Goal: Transaction & Acquisition: Purchase product/service

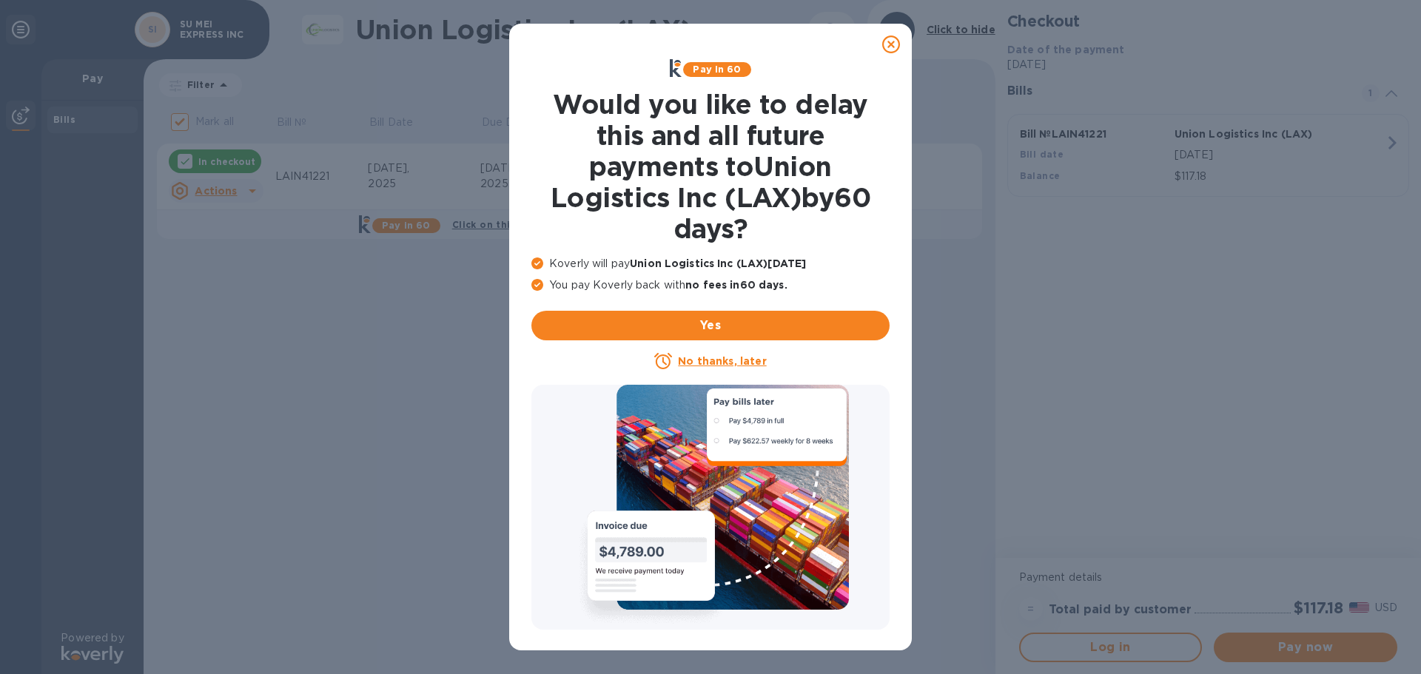
click at [893, 49] on icon at bounding box center [891, 45] width 18 height 18
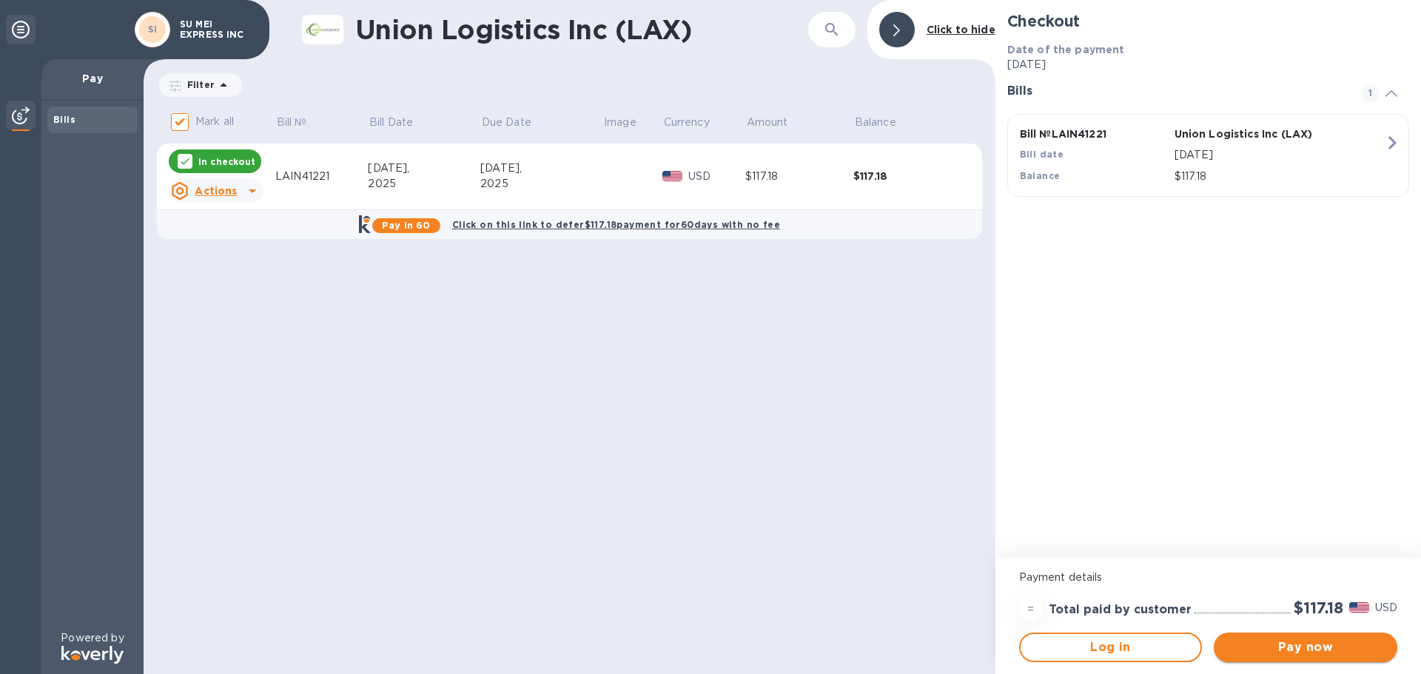
click at [1304, 652] on span "Pay now" at bounding box center [1306, 648] width 160 height 18
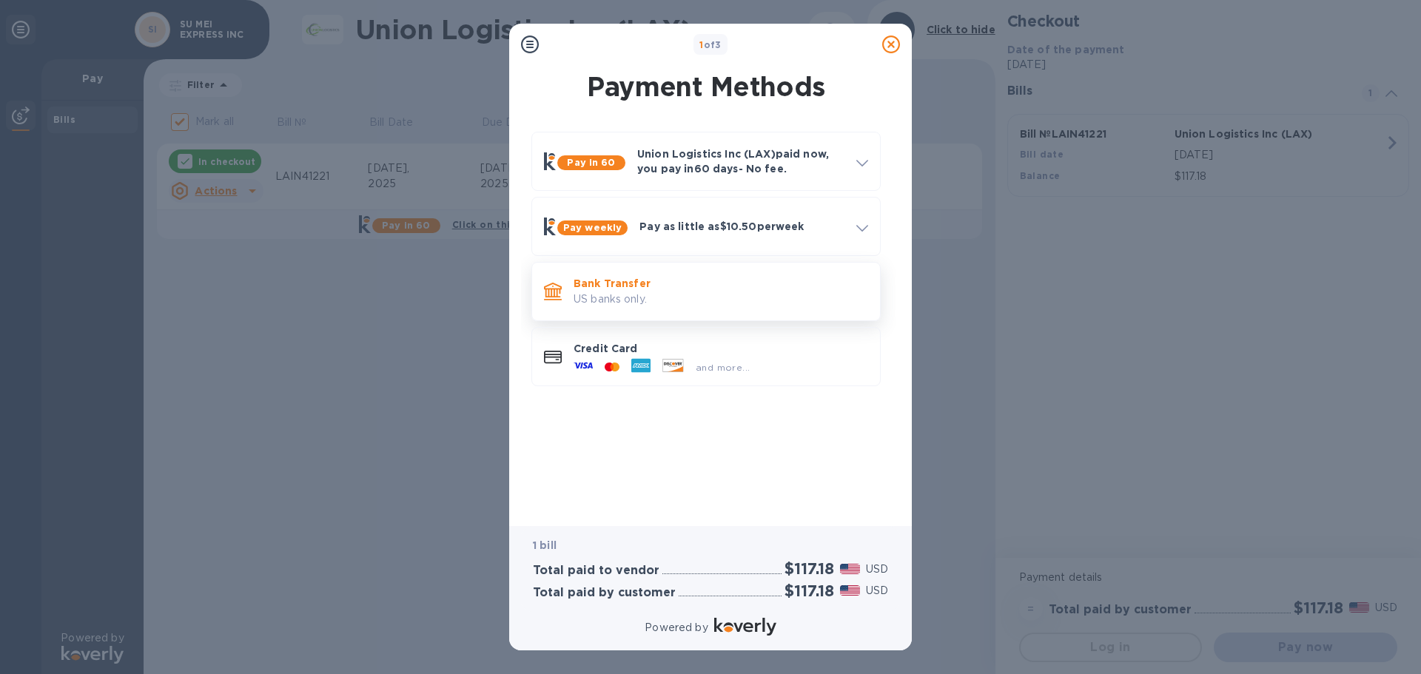
click at [668, 306] on p "US banks only." at bounding box center [721, 300] width 295 height 16
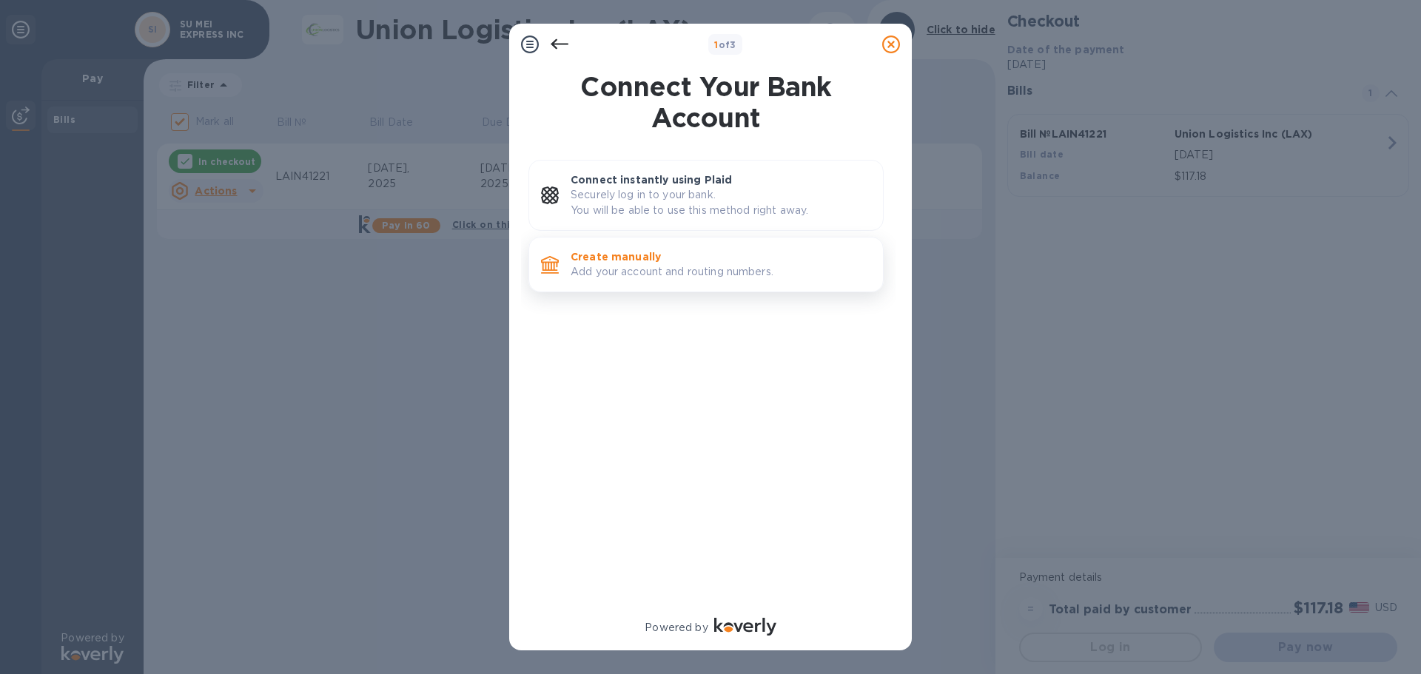
click at [691, 277] on p "Add your account and routing numbers." at bounding box center [721, 272] width 301 height 16
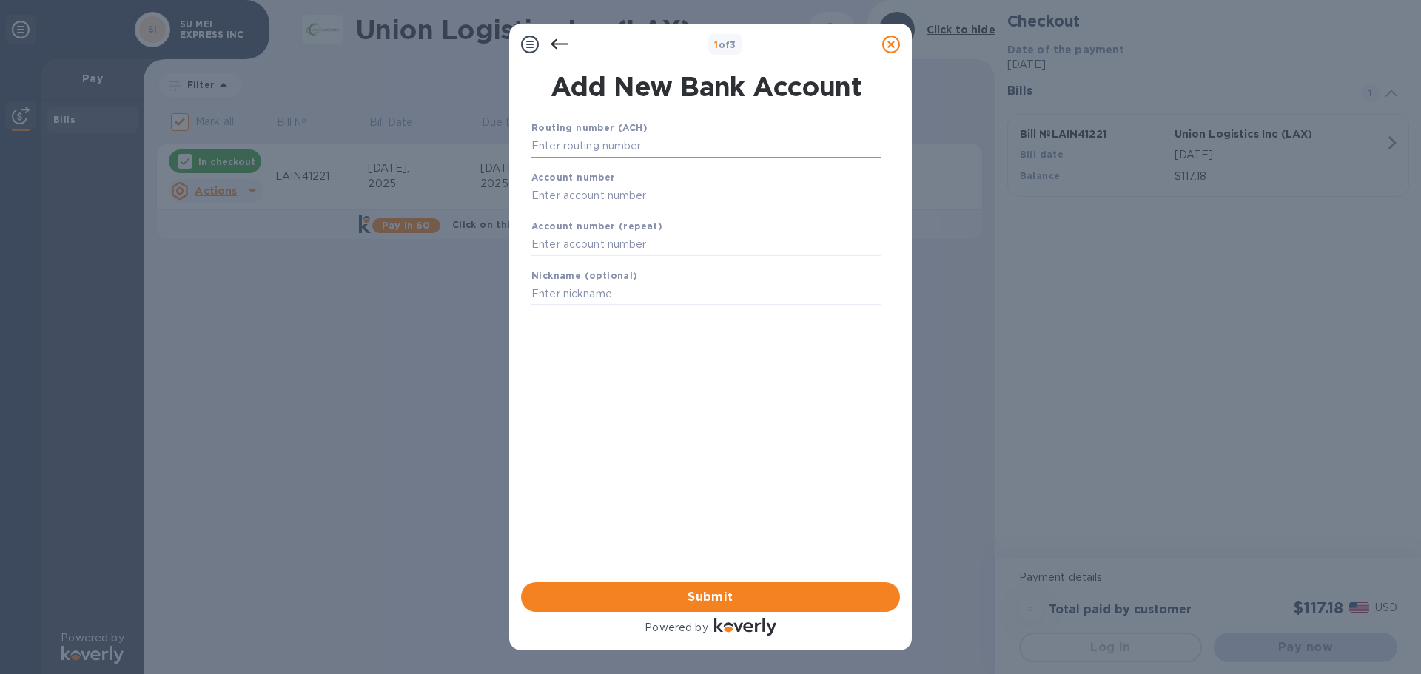
click at [646, 148] on input "text" at bounding box center [705, 146] width 349 height 22
type input "322271627"
click at [615, 214] on input "text" at bounding box center [705, 214] width 349 height 22
type input "579588537"
click at [608, 261] on input "text" at bounding box center [705, 263] width 349 height 22
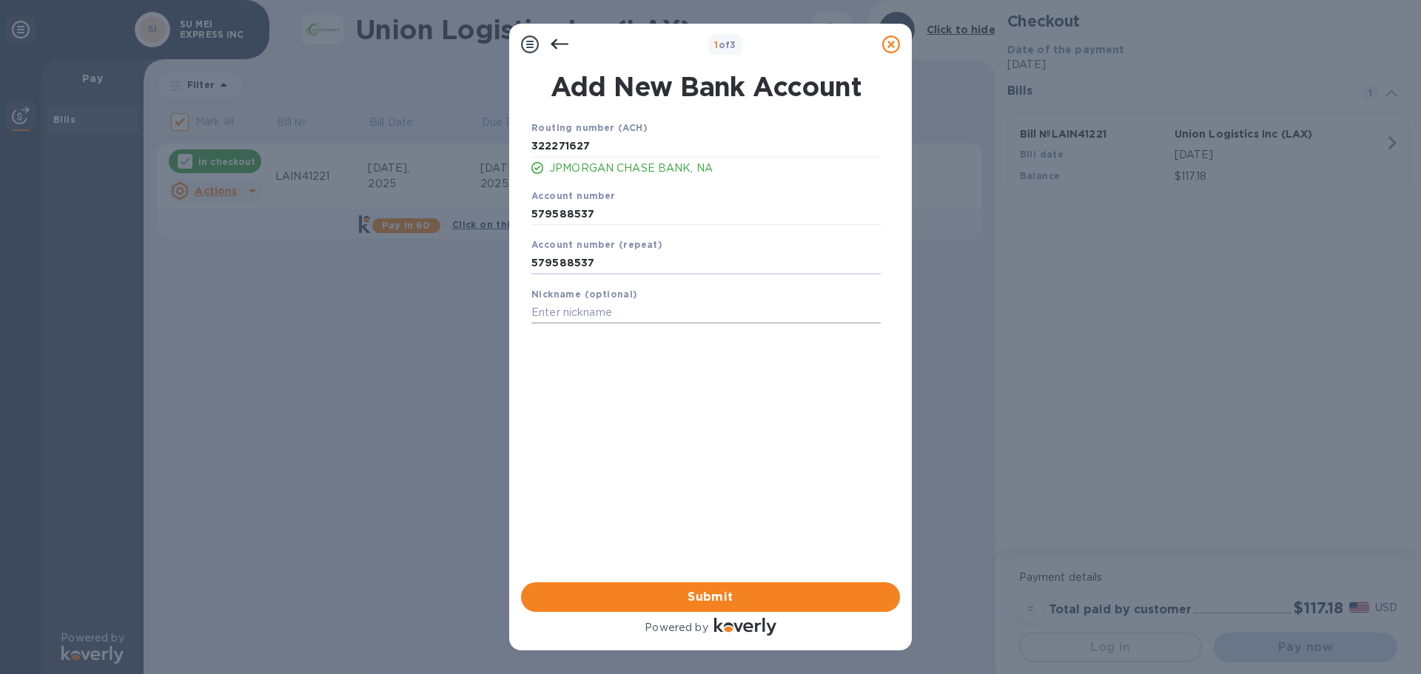
type input "579588537"
click at [597, 311] on input "text" at bounding box center [705, 313] width 349 height 22
type input "SUMEI EXPRESS INC"
click at [665, 437] on div "Routing number (ACH) 322271627 JPMORGAN CHASE BANK, NA Account number 579588537…" at bounding box center [706, 332] width 379 height 448
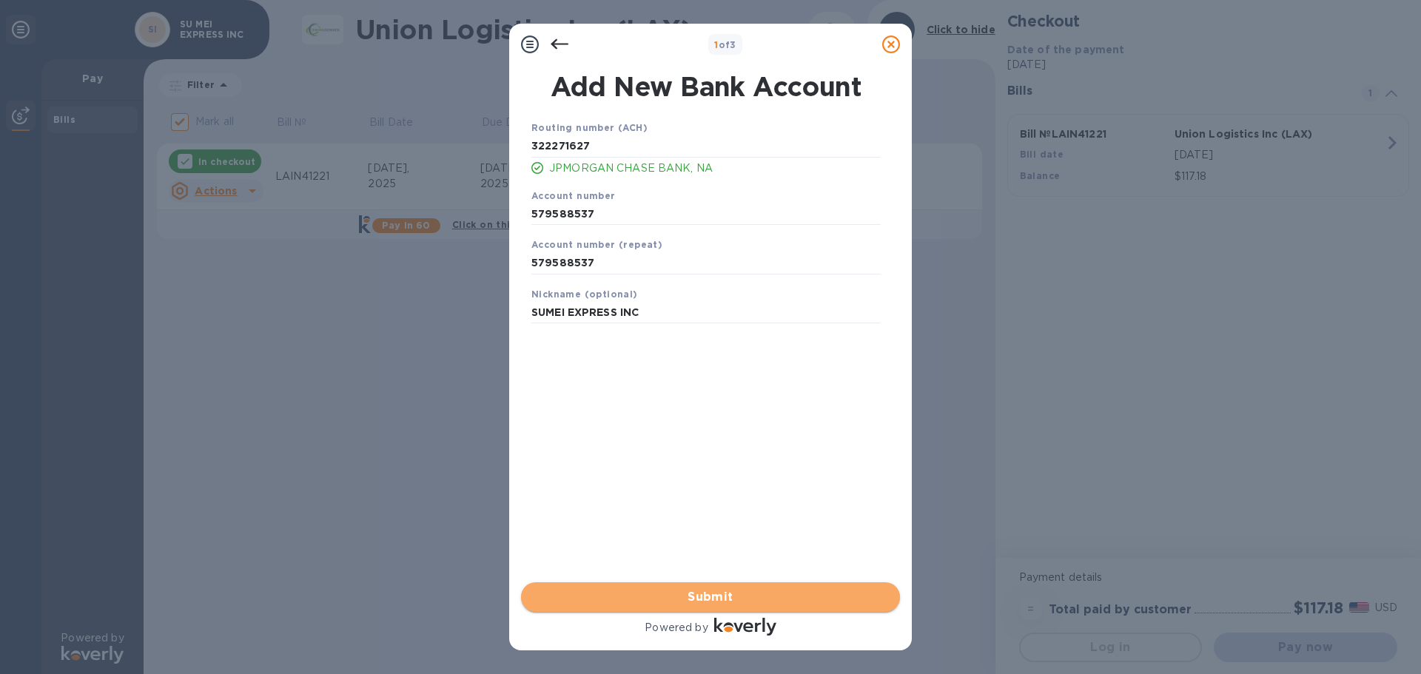
click at [754, 597] on span "Submit" at bounding box center [710, 597] width 355 height 18
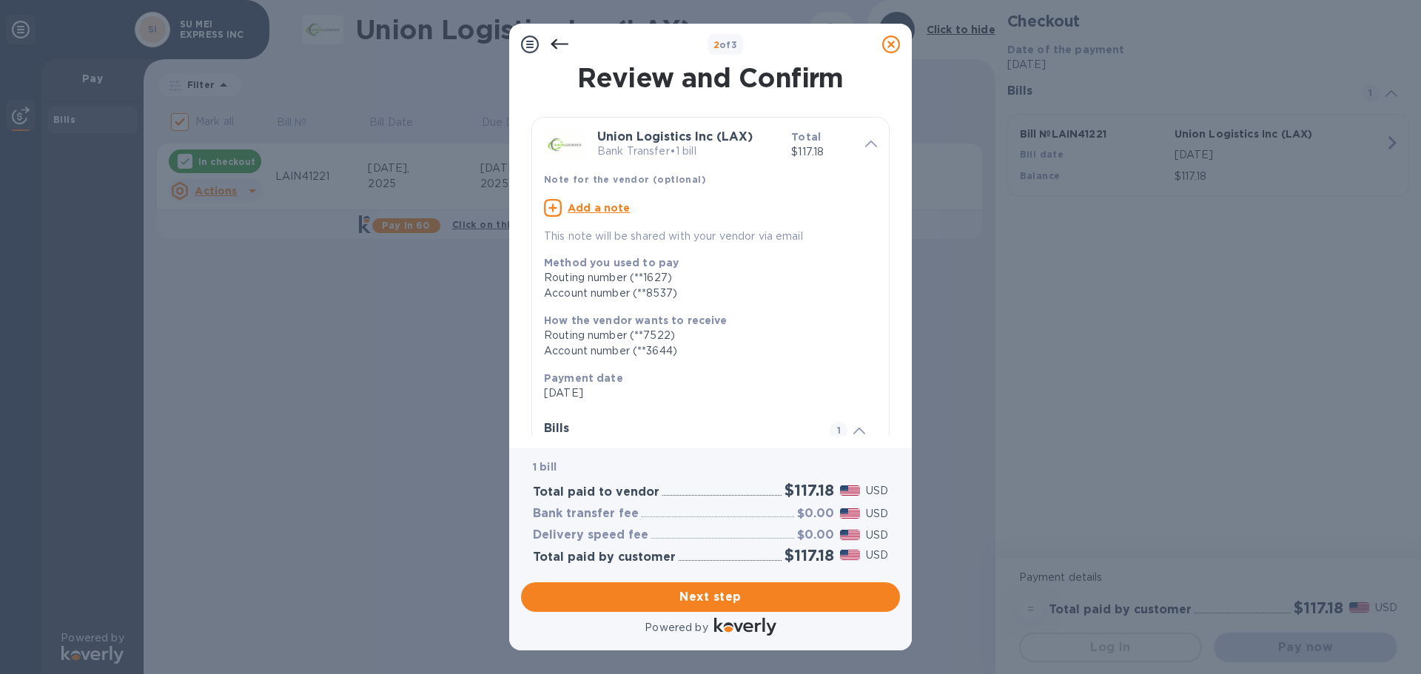
scroll to position [151, 0]
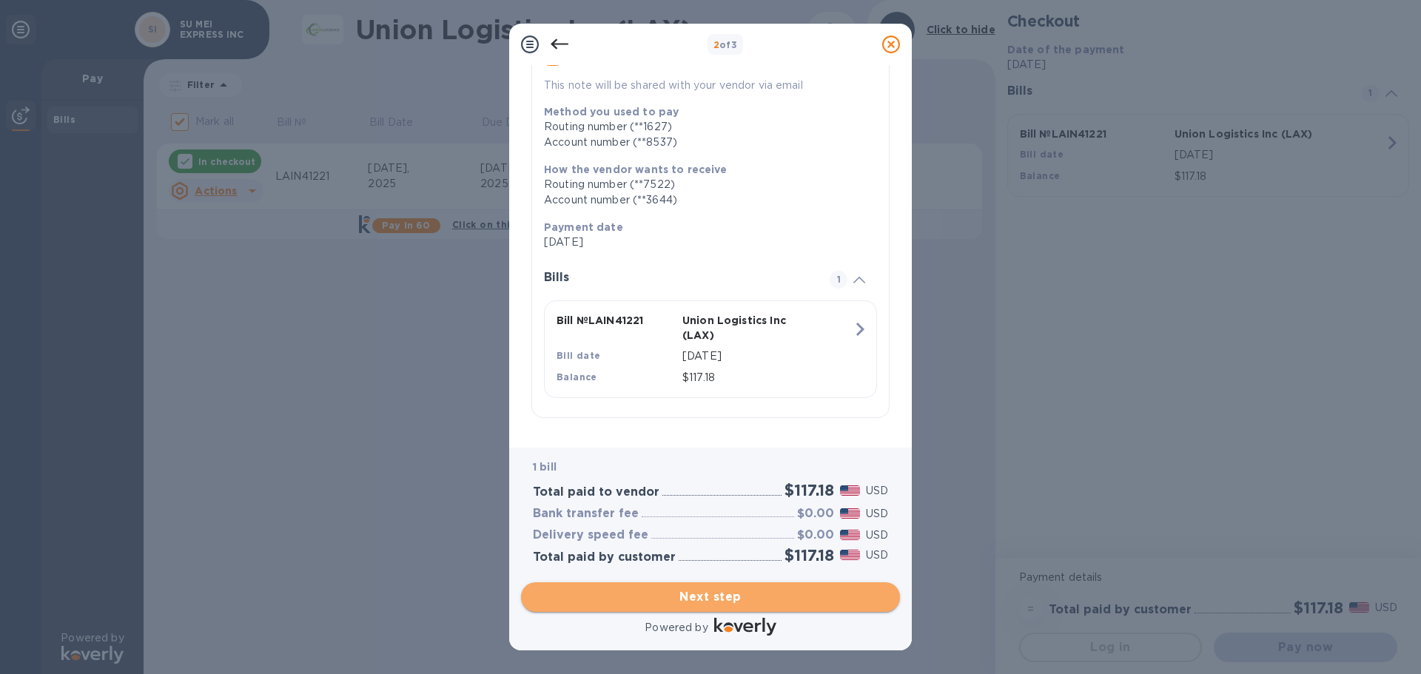
click at [691, 597] on span "Next step" at bounding box center [710, 597] width 355 height 18
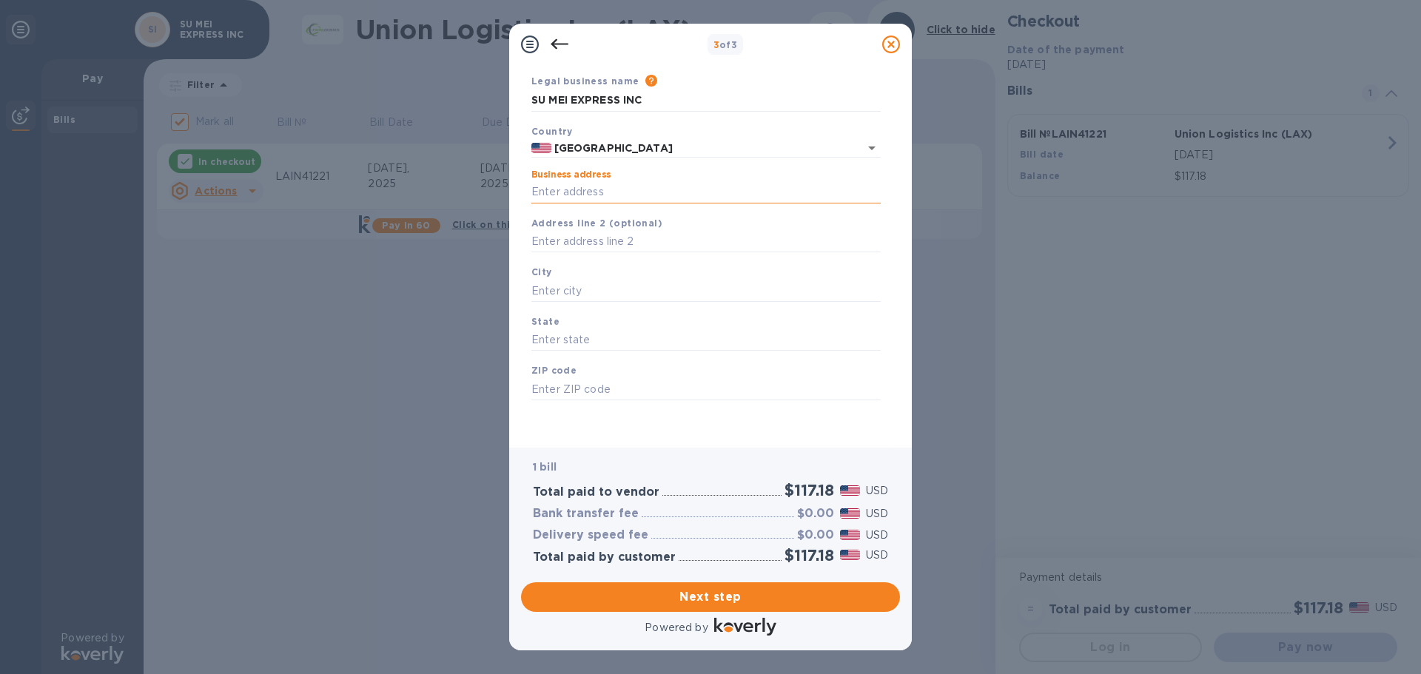
click at [682, 196] on input "Business address" at bounding box center [705, 192] width 349 height 22
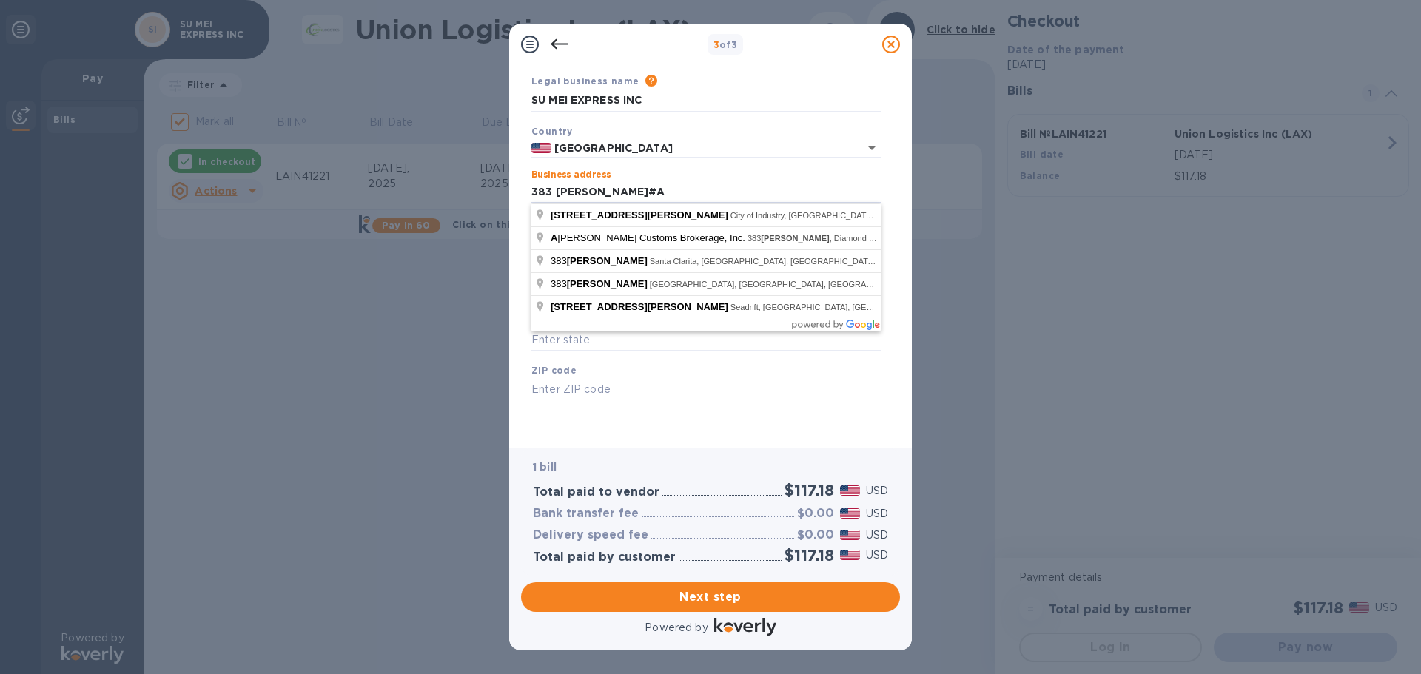
type input "383 CHERYL LANE#A"
click at [753, 377] on div "ZIP code" at bounding box center [706, 382] width 361 height 50
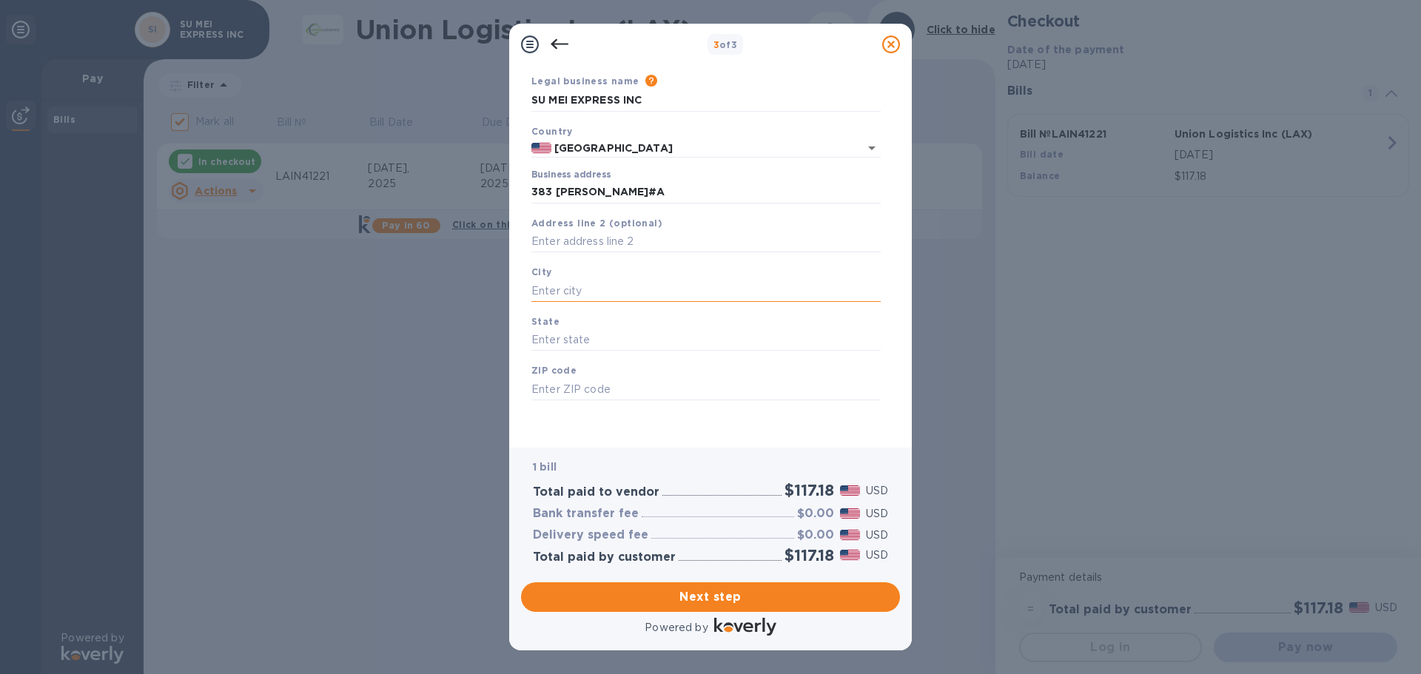
click at [639, 286] on input "text" at bounding box center [705, 291] width 349 height 22
type input "WALNUT"
click at [623, 338] on input "text" at bounding box center [705, 340] width 349 height 22
type input "CA"
click at [612, 391] on input "text" at bounding box center [705, 389] width 349 height 22
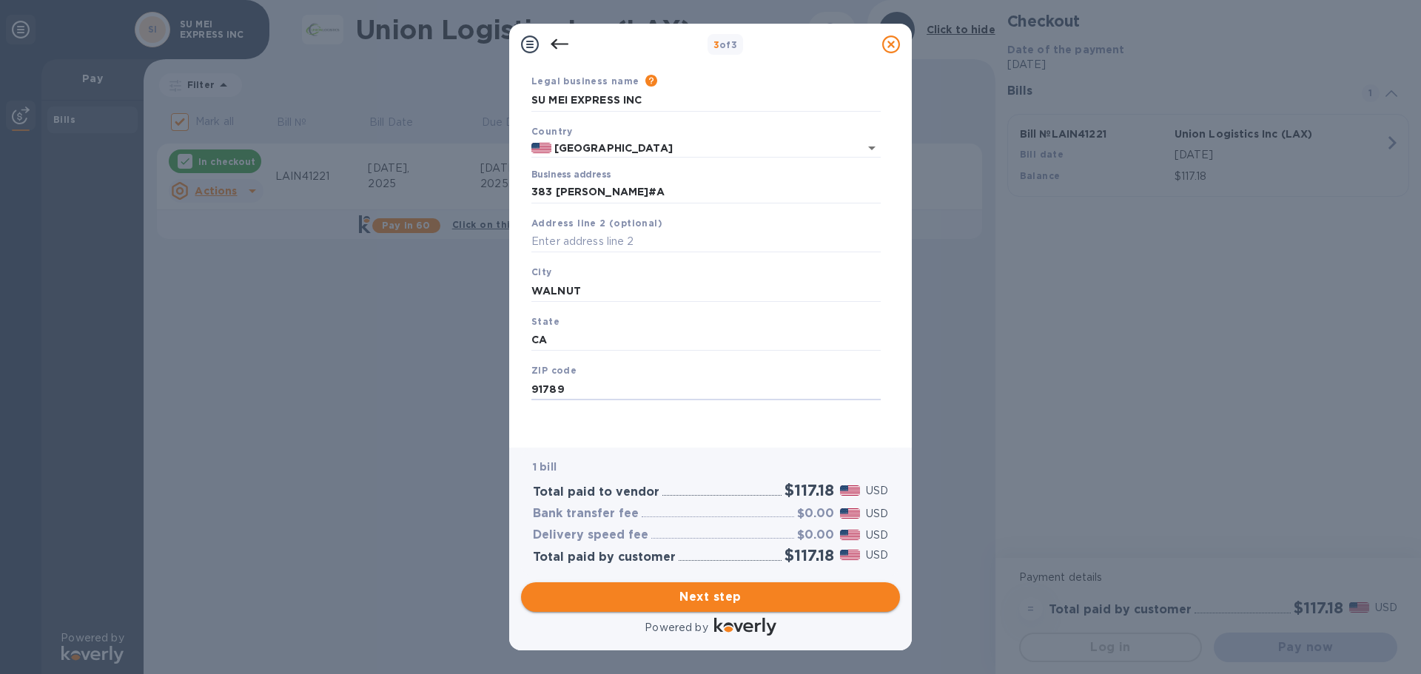
type input "91789"
click at [733, 589] on span "Next step" at bounding box center [710, 597] width 355 height 18
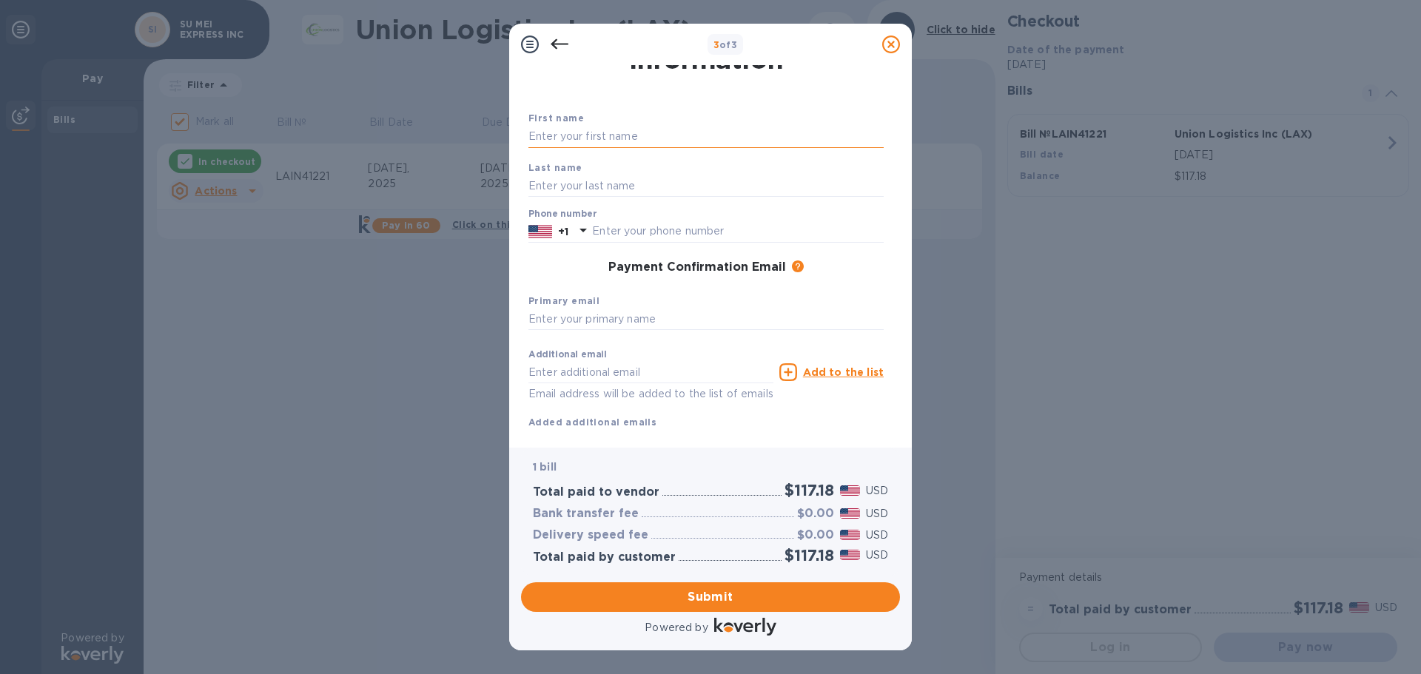
click at [645, 135] on input "text" at bounding box center [706, 137] width 355 height 22
type input "SU MEI"
type input "EXPRESS INC"
click at [781, 228] on input "text" at bounding box center [738, 232] width 292 height 22
type input "6264995362"
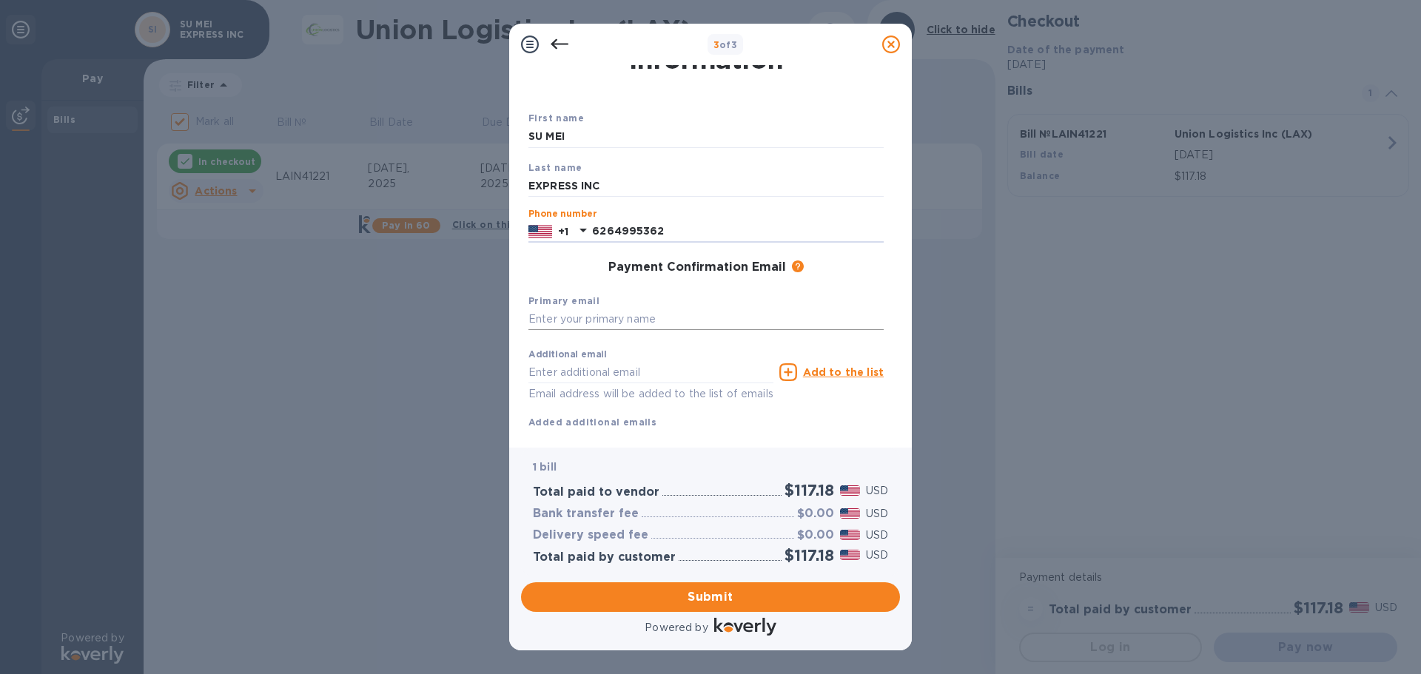
click at [610, 321] on input "text" at bounding box center [706, 320] width 355 height 22
type input "daisylim@smexpress.us"
click at [782, 430] on div "Additional email Email address will be added to the list of emails Add to the l…" at bounding box center [706, 386] width 367 height 100
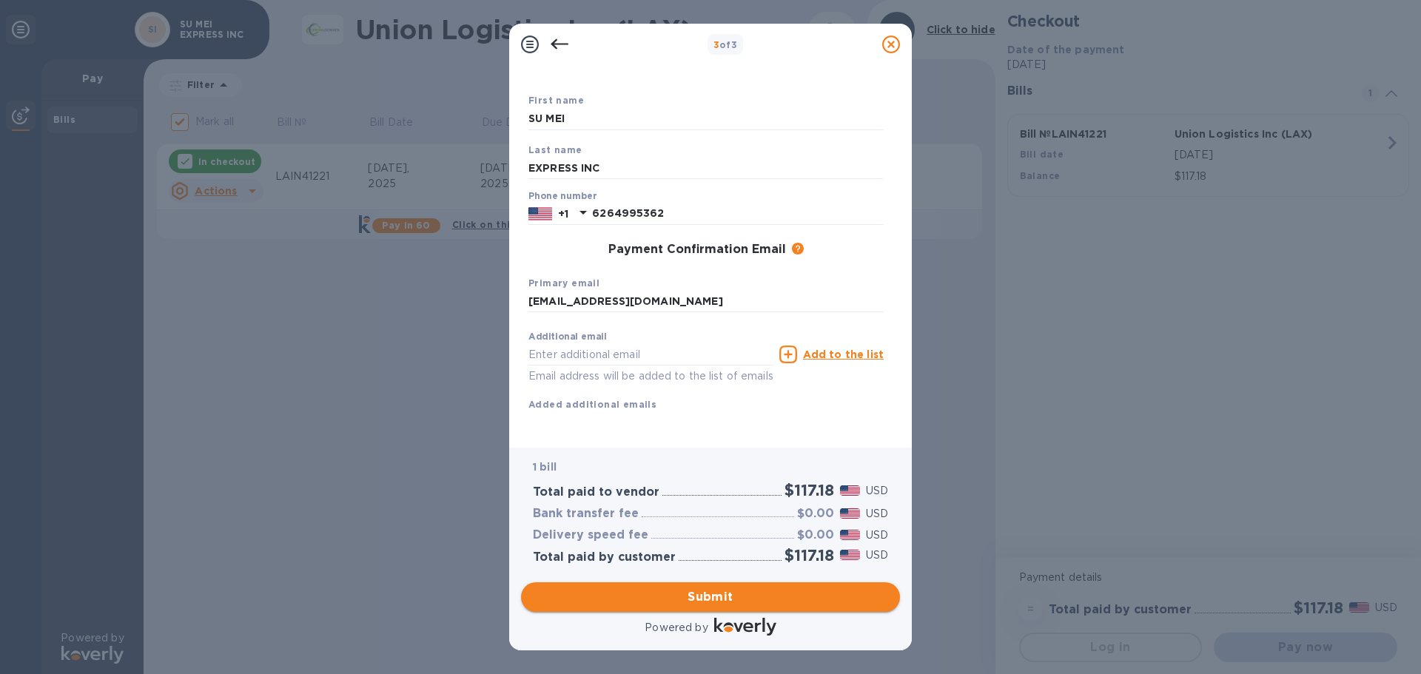
click at [729, 603] on span "Submit" at bounding box center [710, 597] width 355 height 18
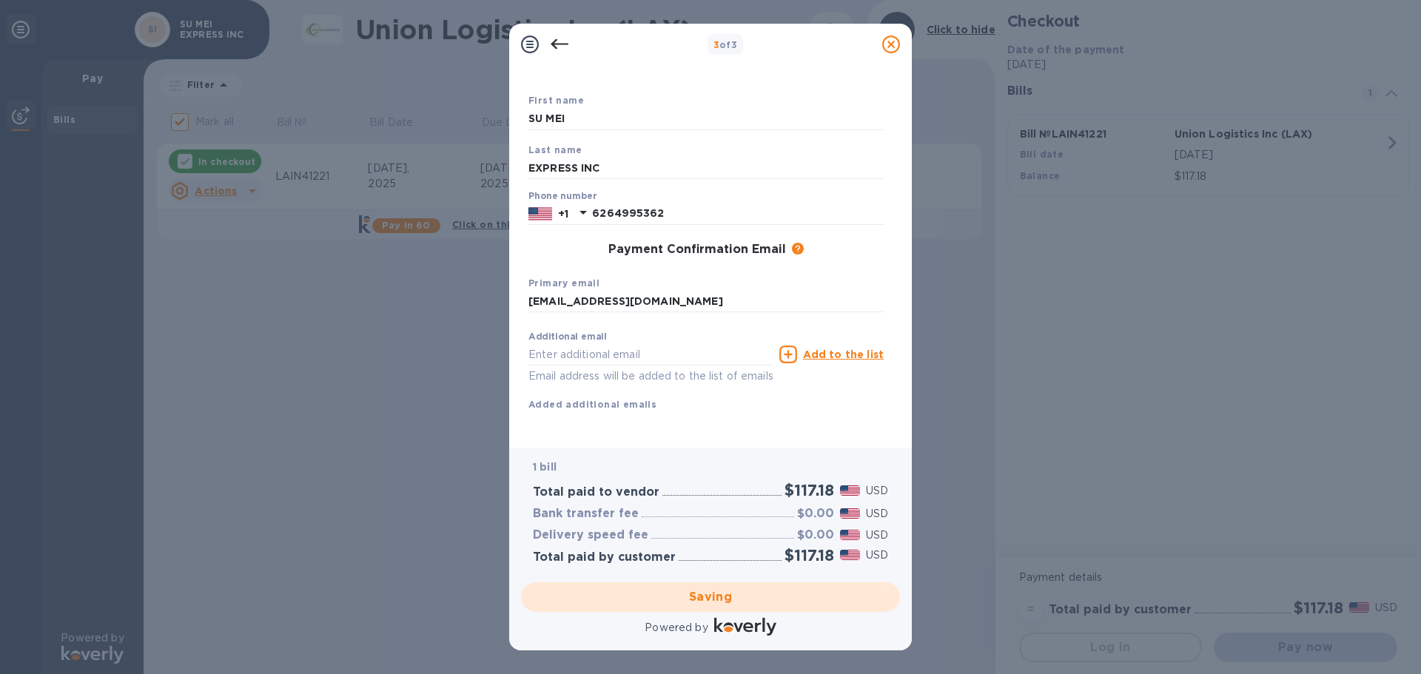
checkbox input "false"
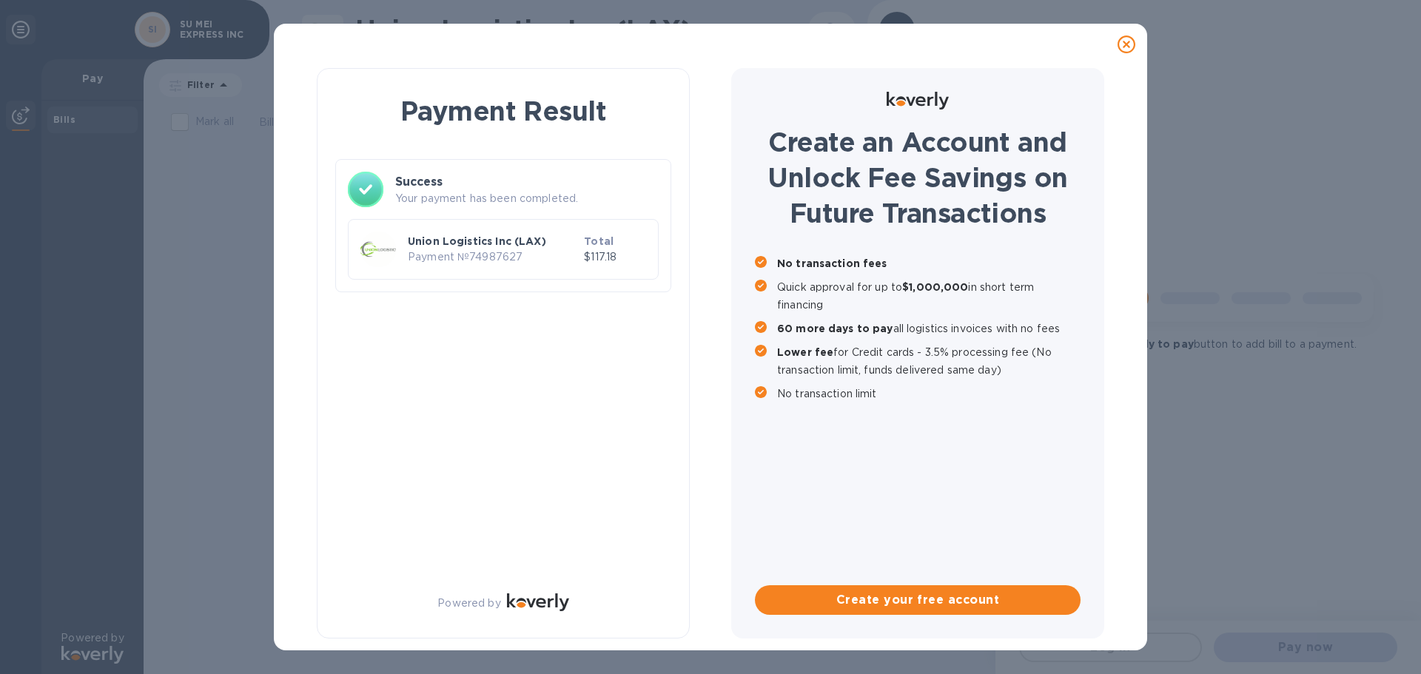
scroll to position [0, 0]
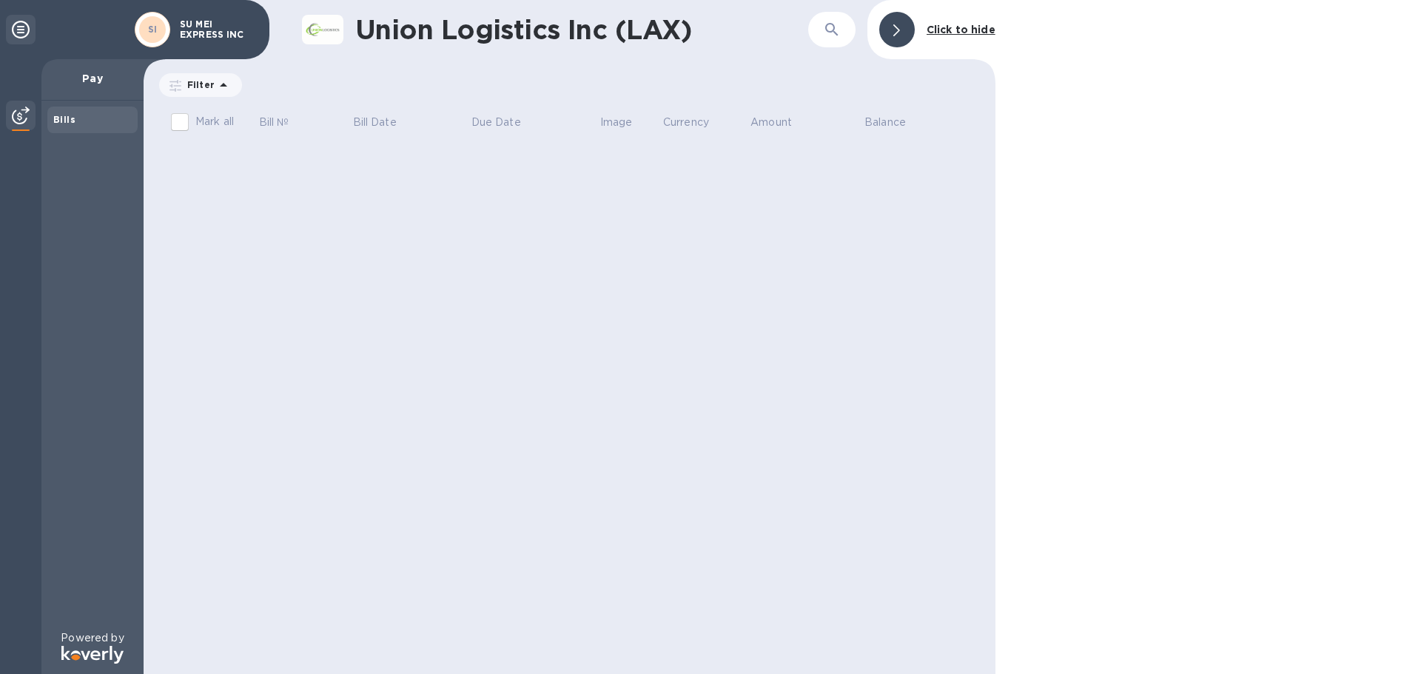
click at [1154, 247] on div at bounding box center [1209, 337] width 426 height 674
click at [899, 30] on icon at bounding box center [896, 30] width 7 height 12
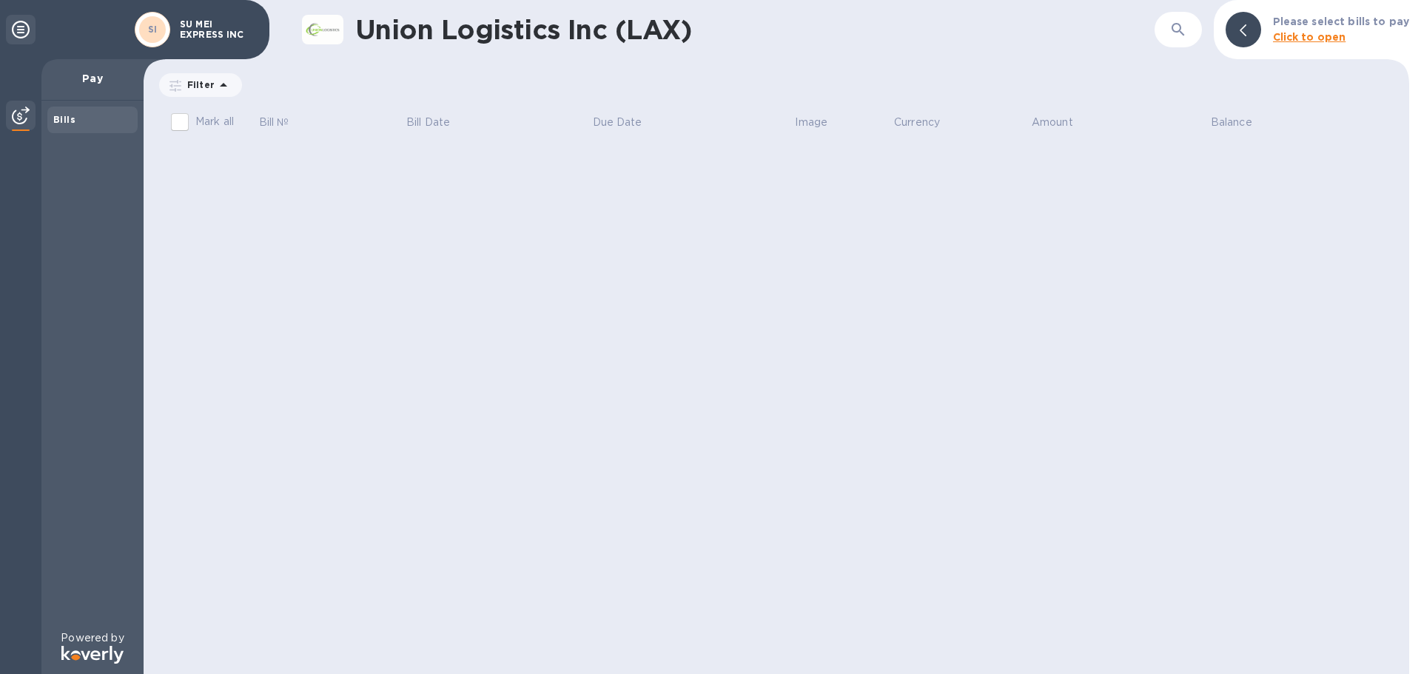
click at [21, 118] on img at bounding box center [21, 116] width 18 height 18
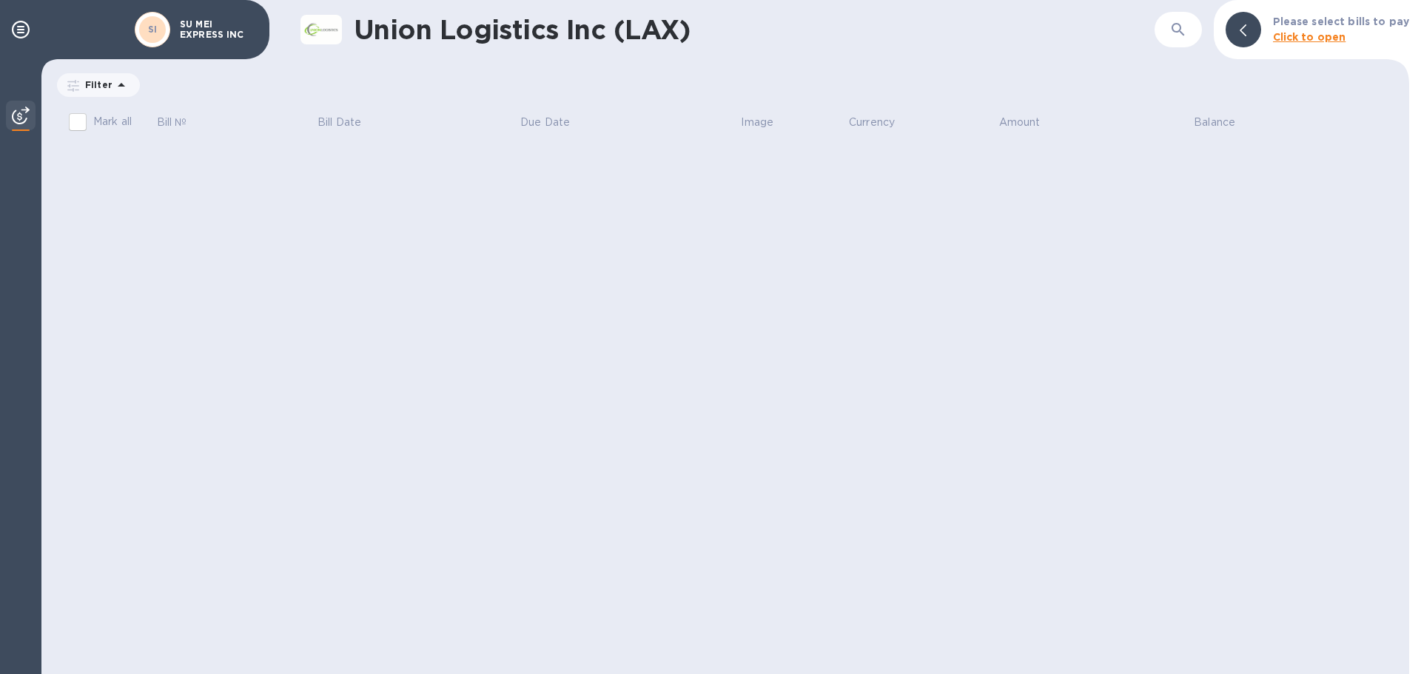
click at [21, 118] on img at bounding box center [21, 116] width 18 height 18
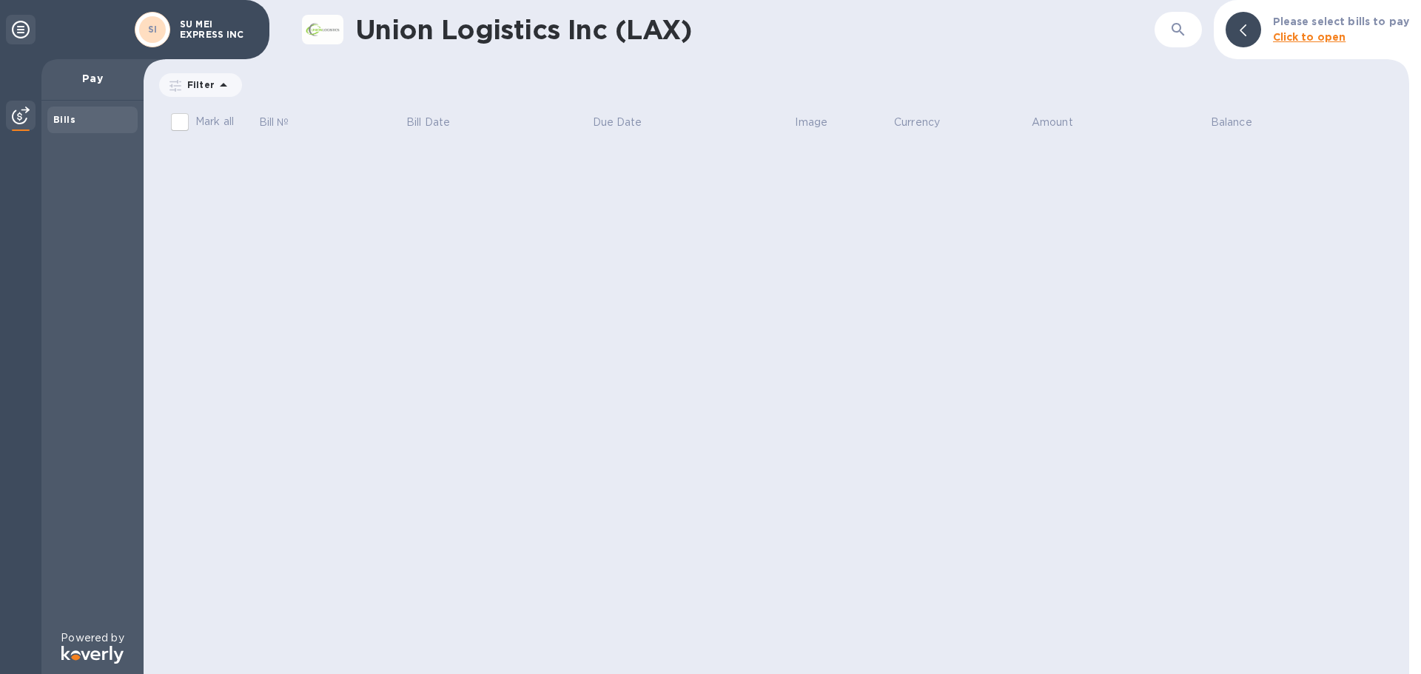
click at [29, 27] on icon at bounding box center [21, 30] width 18 height 18
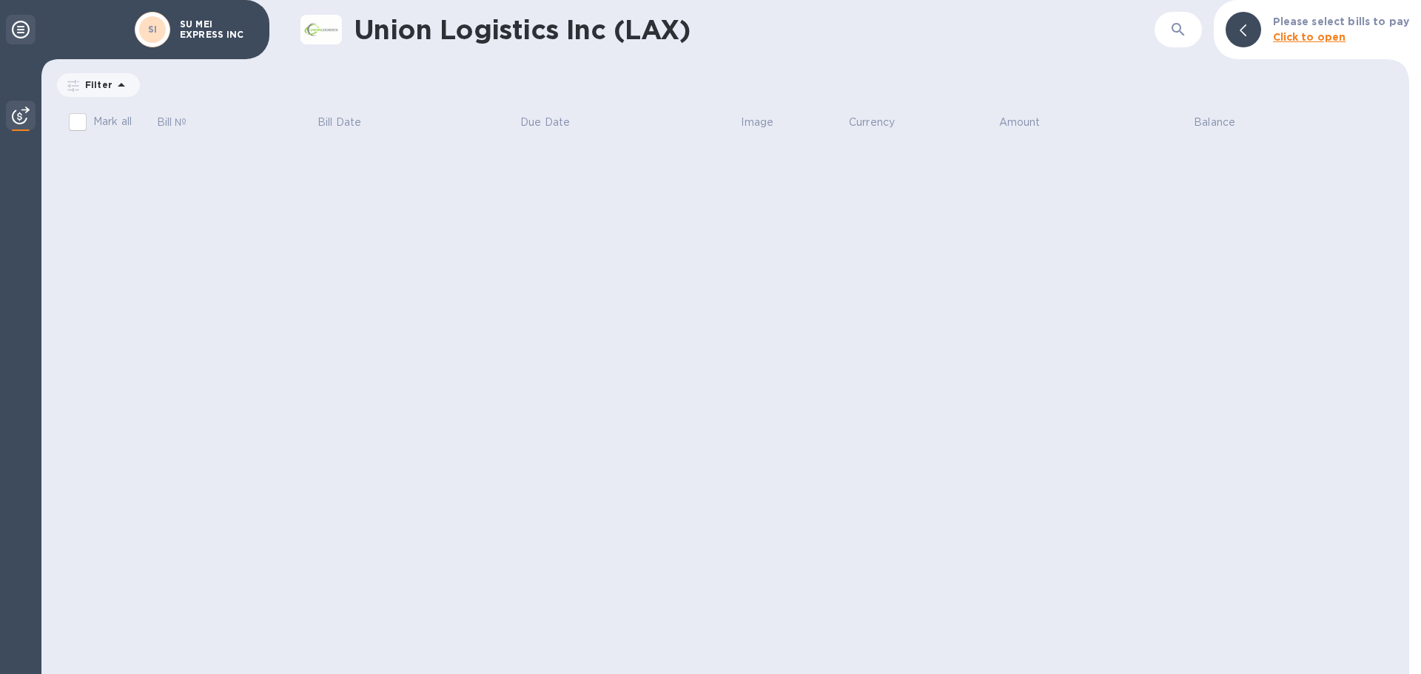
click at [29, 27] on icon at bounding box center [21, 30] width 18 height 18
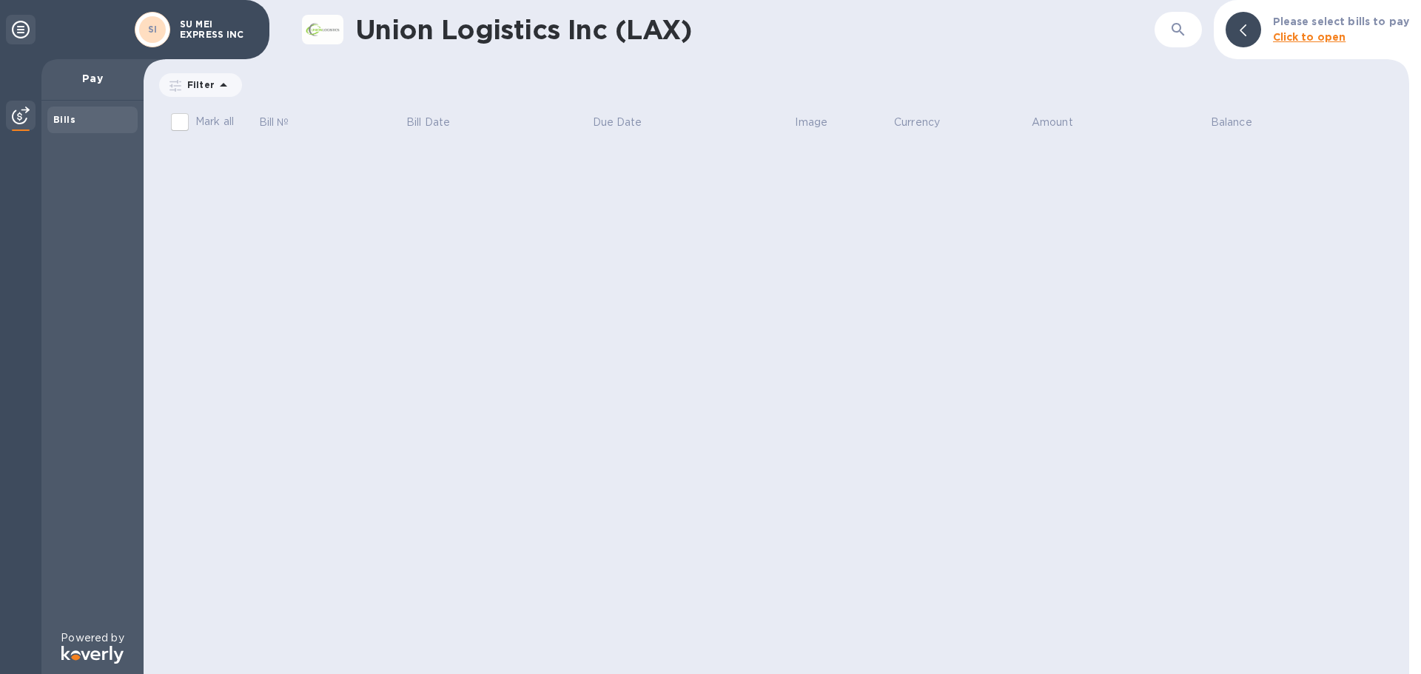
click at [1243, 30] on div at bounding box center [1244, 30] width 36 height 36
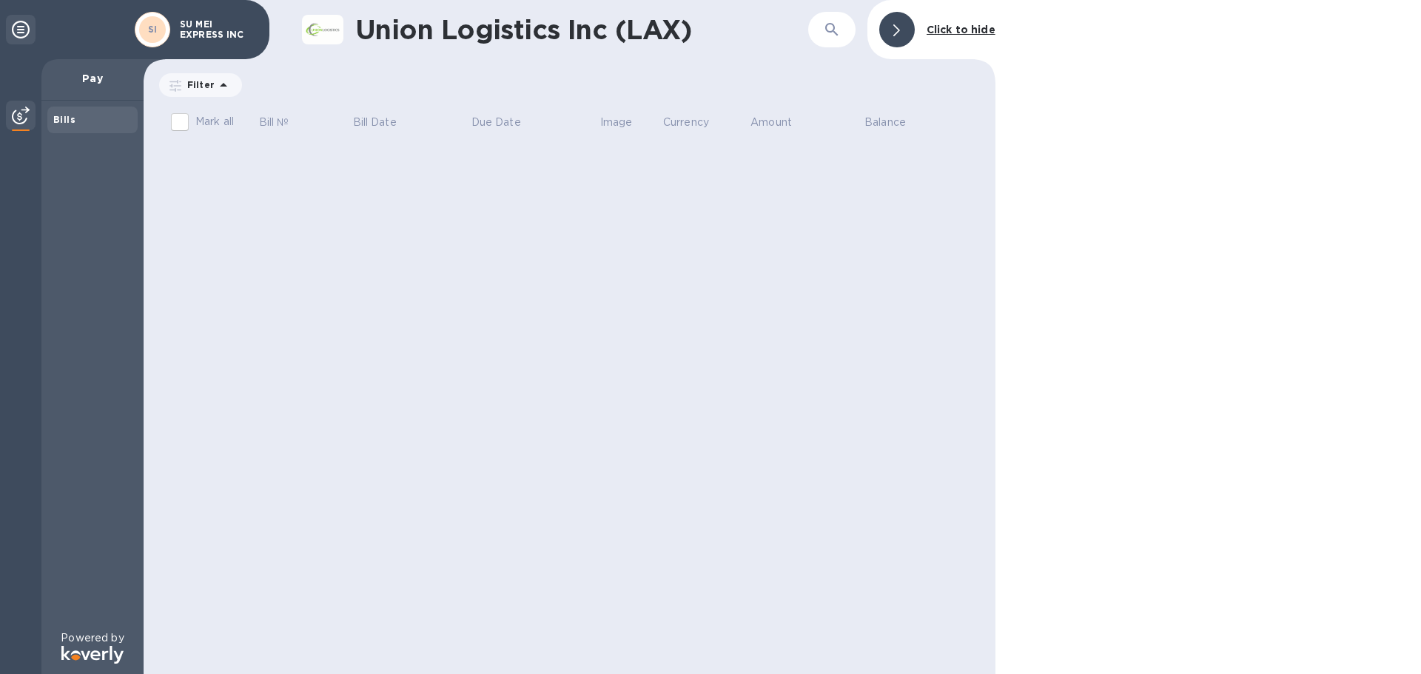
click at [890, 34] on div at bounding box center [897, 30] width 36 height 36
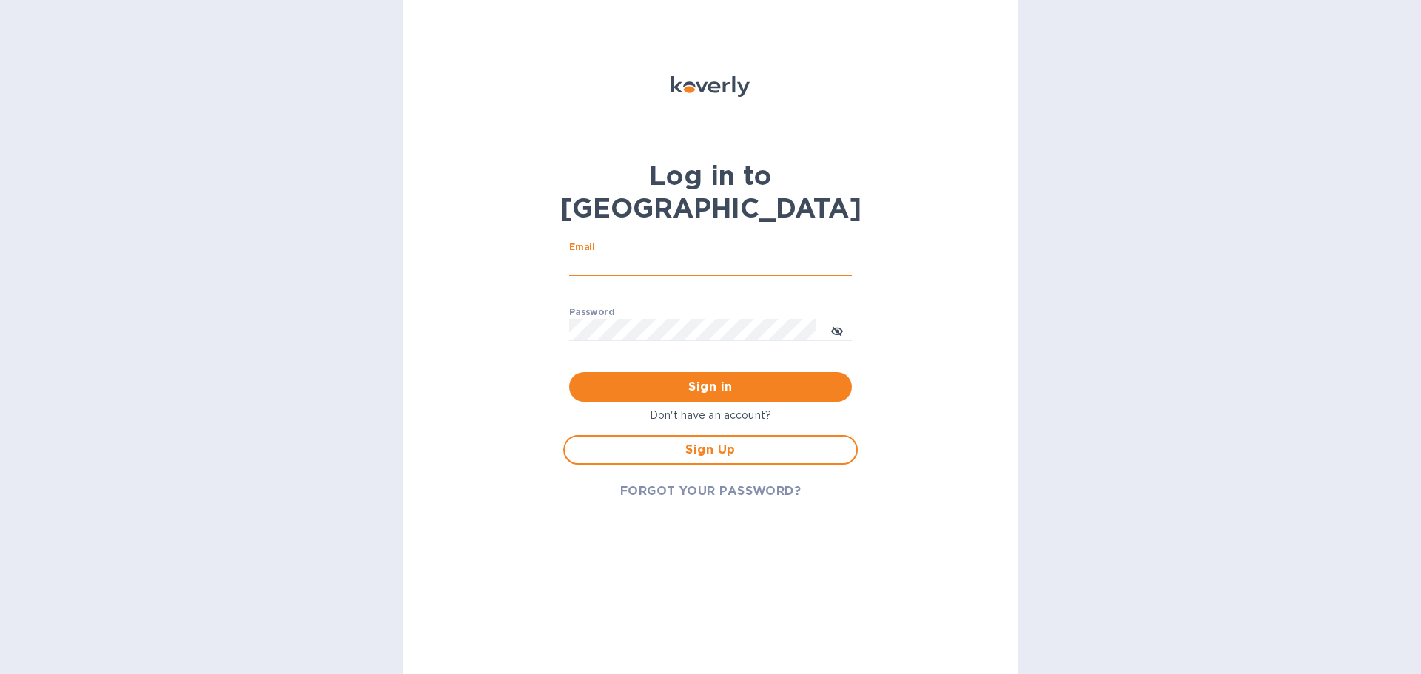
click at [682, 254] on input "Email" at bounding box center [710, 265] width 283 height 22
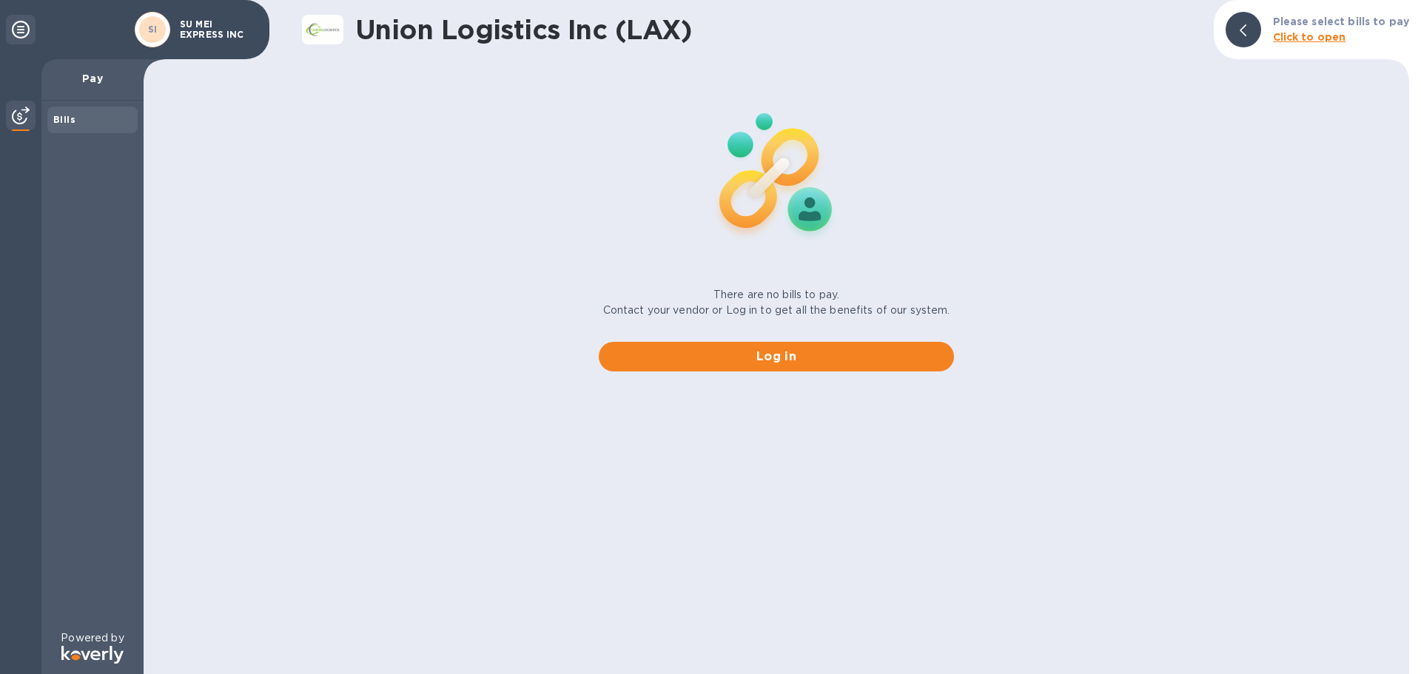
click at [98, 76] on p "Pay" at bounding box center [92, 78] width 78 height 15
click at [95, 77] on p "Pay" at bounding box center [92, 78] width 78 height 15
click at [206, 36] on p "SU MEI EXPRESS INC" at bounding box center [217, 29] width 74 height 21
click at [12, 31] on icon at bounding box center [21, 30] width 18 height 18
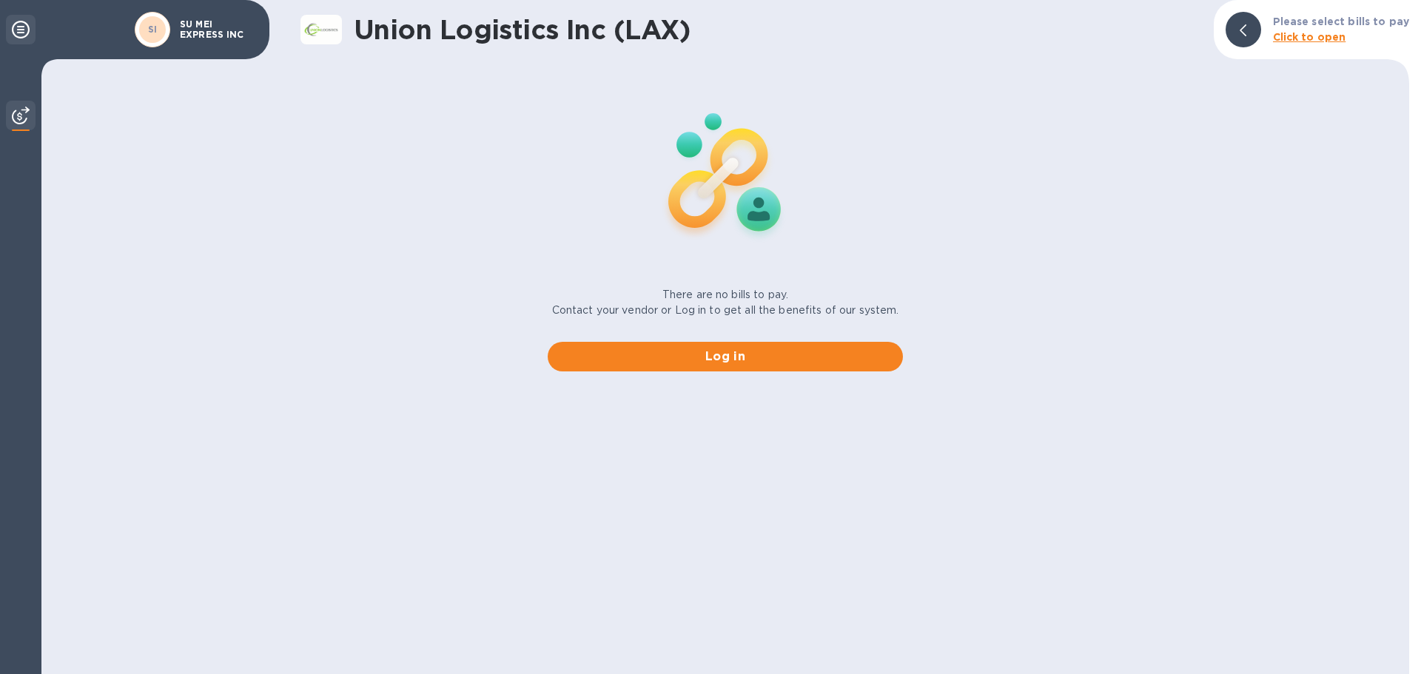
click at [12, 31] on icon at bounding box center [21, 30] width 18 height 18
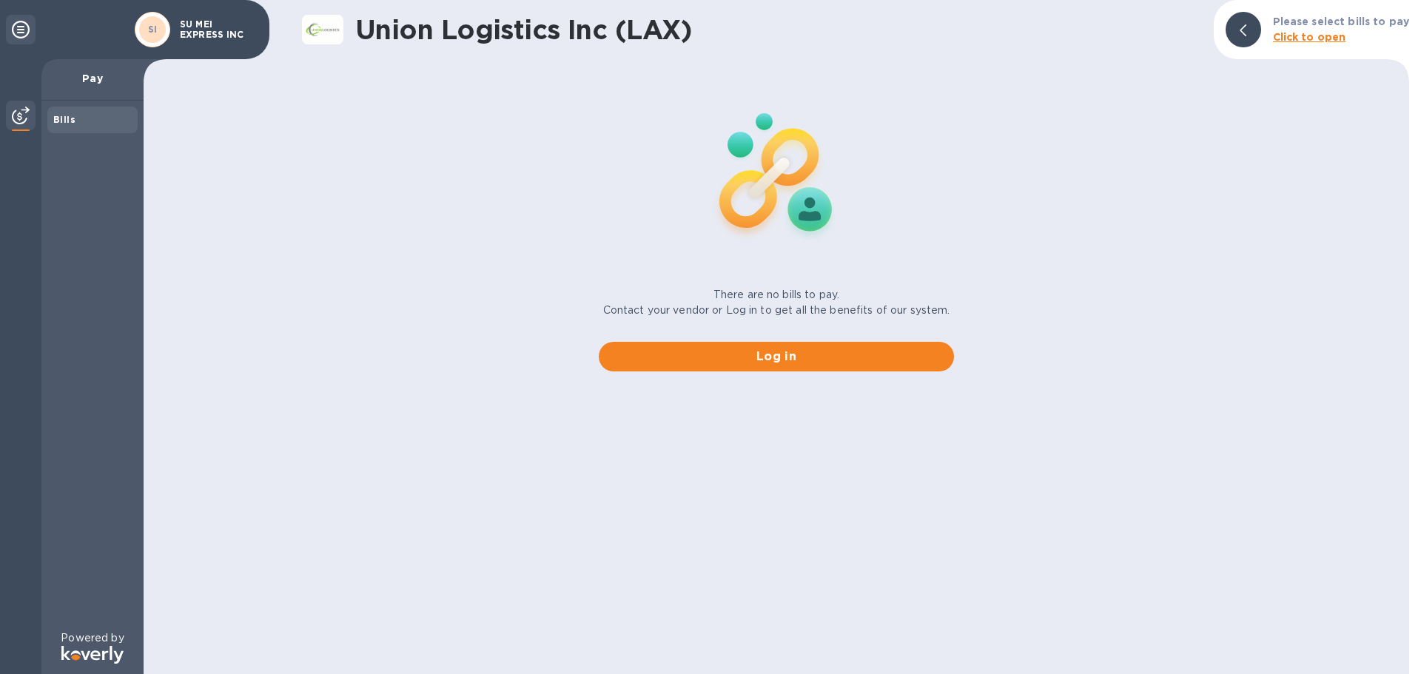
click at [1288, 36] on b "Click to open" at bounding box center [1309, 37] width 73 height 12
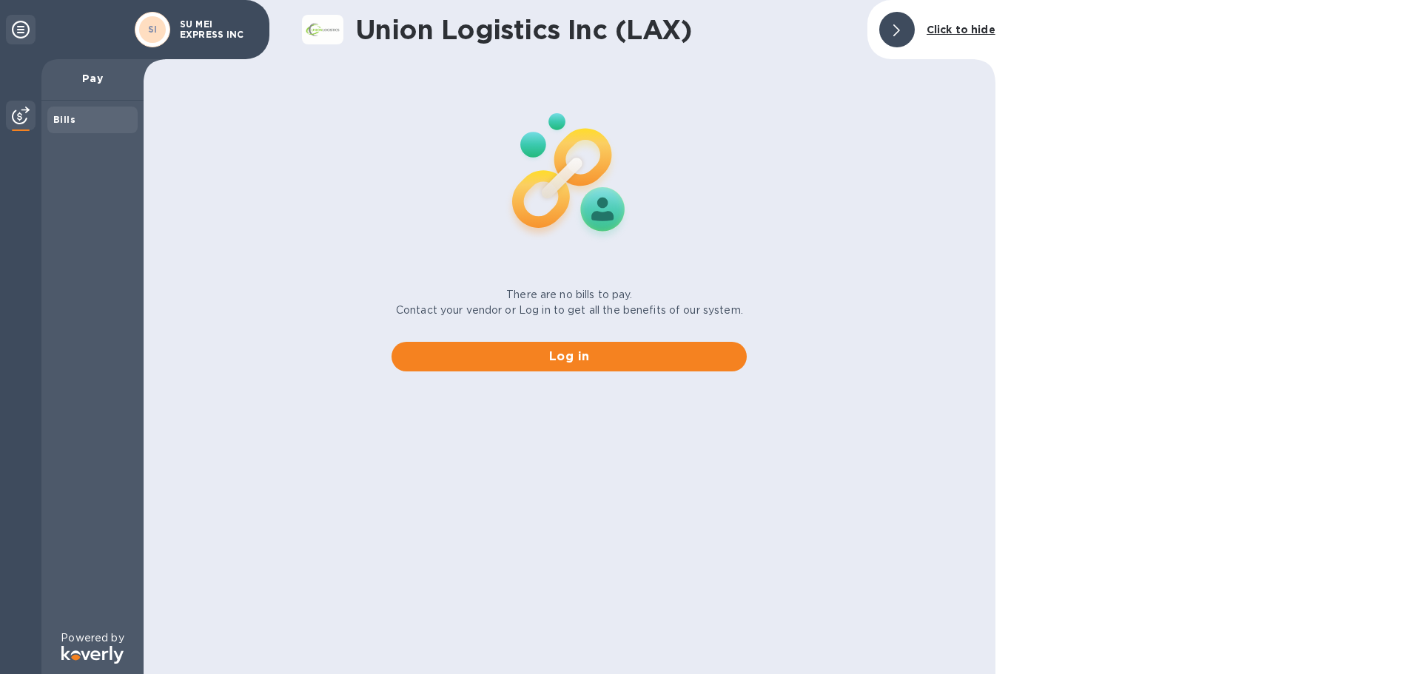
click at [893, 37] on div at bounding box center [897, 30] width 36 height 36
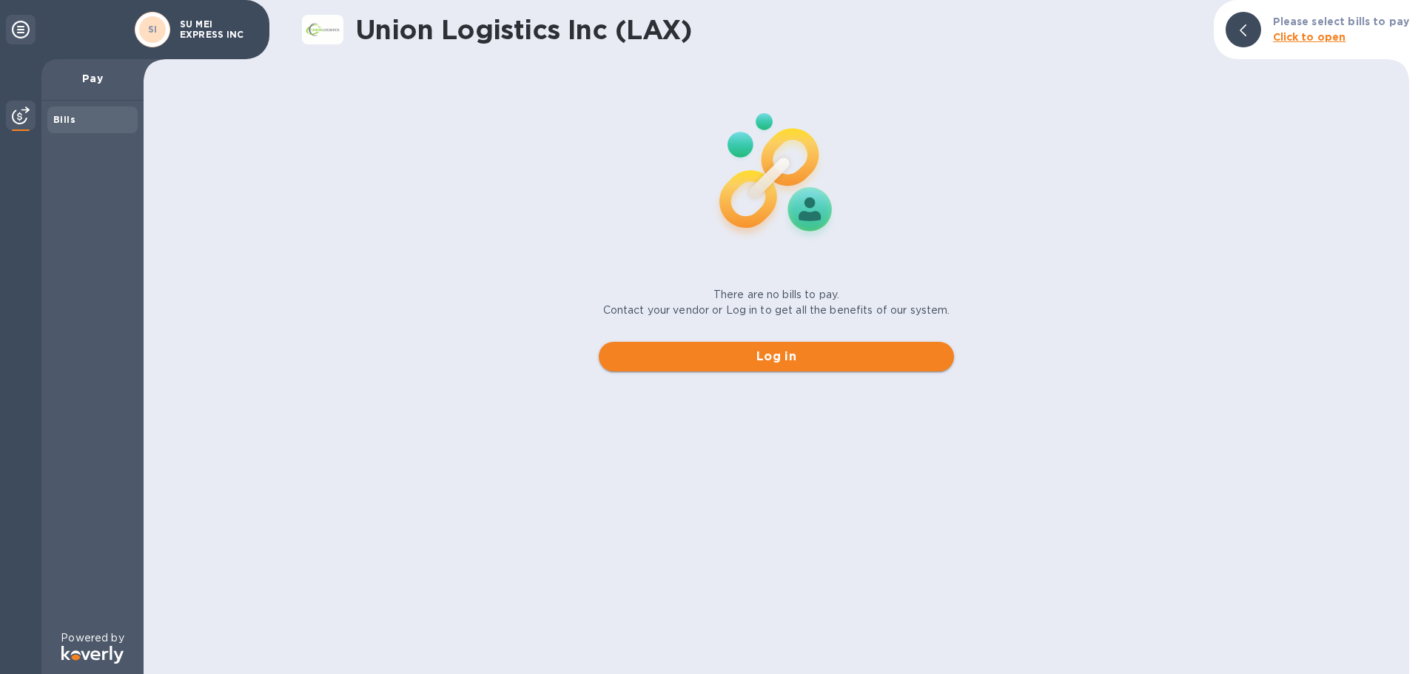
click at [726, 364] on span "Log in" at bounding box center [777, 357] width 332 height 18
